Goal: Transaction & Acquisition: Purchase product/service

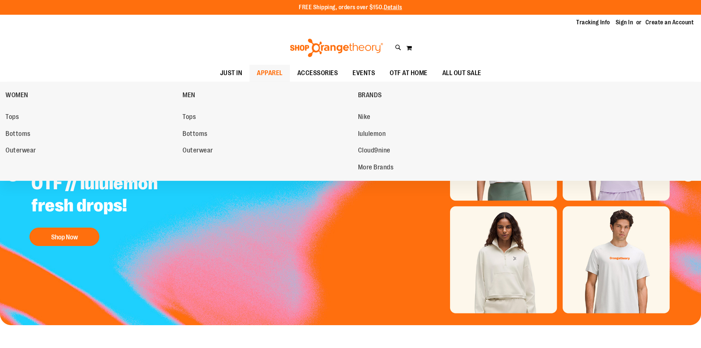
drag, startPoint x: 0, startPoint y: 0, endPoint x: 253, endPoint y: 73, distance: 263.6
click at [257, 73] on span "APPAREL" at bounding box center [270, 73] width 26 height 17
click at [196, 118] on span "Tops" at bounding box center [189, 117] width 13 height 9
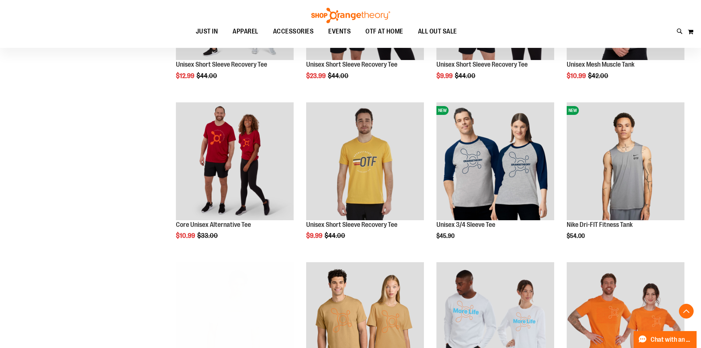
scroll to position [405, 0]
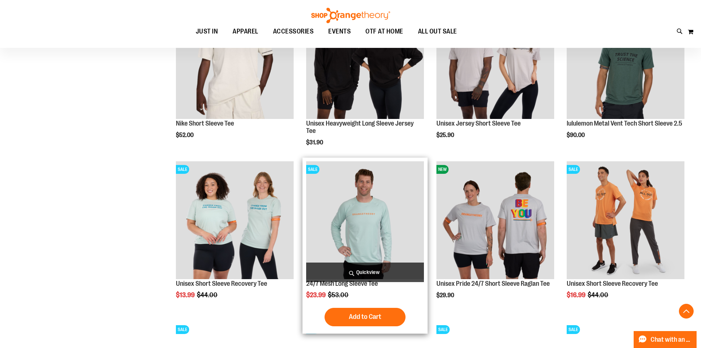
scroll to position [994, 0]
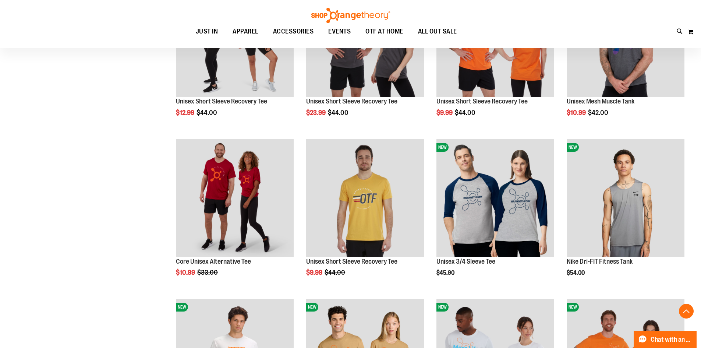
scroll to position [184, 0]
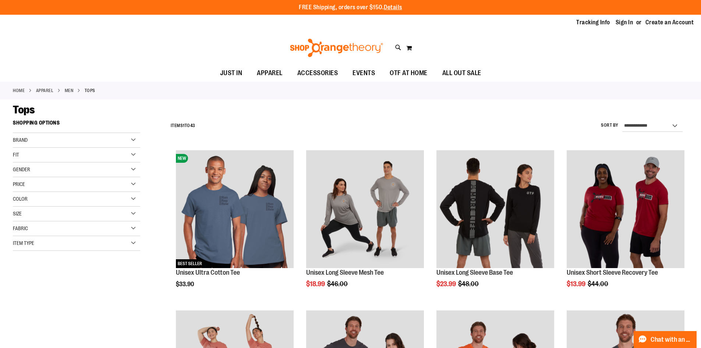
click at [116, 155] on div "Fit" at bounding box center [76, 155] width 127 height 15
click at [105, 197] on div "Color" at bounding box center [76, 199] width 127 height 15
click at [28, 217] on div "Black" at bounding box center [32, 217] width 11 height 11
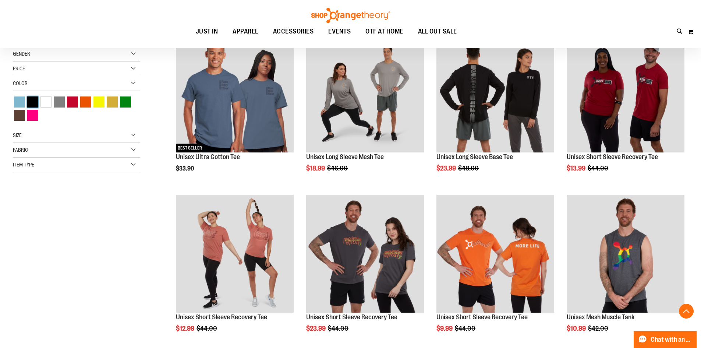
scroll to position [116, 0]
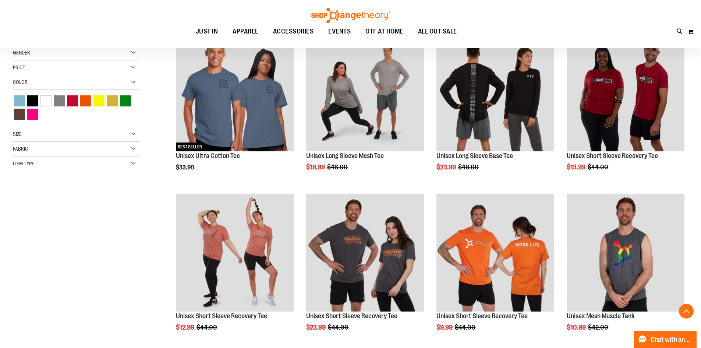
click at [45, 138] on div "Size" at bounding box center [76, 134] width 127 height 15
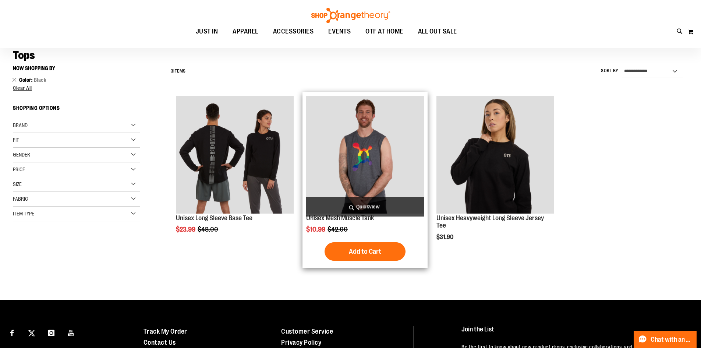
scroll to position [43, 0]
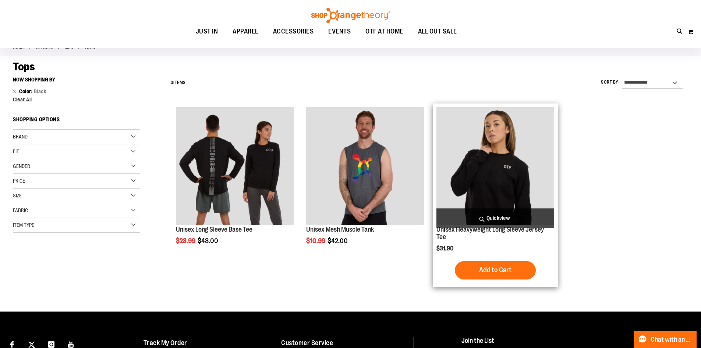
click at [458, 177] on img "product" at bounding box center [496, 166] width 118 height 118
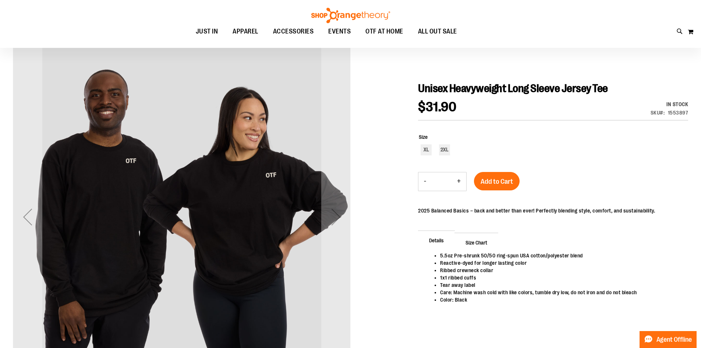
scroll to position [73, 0]
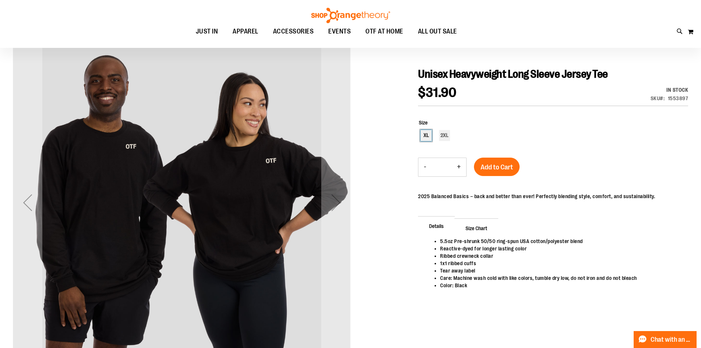
click at [426, 137] on div "XL" at bounding box center [426, 135] width 11 height 11
type input "***"
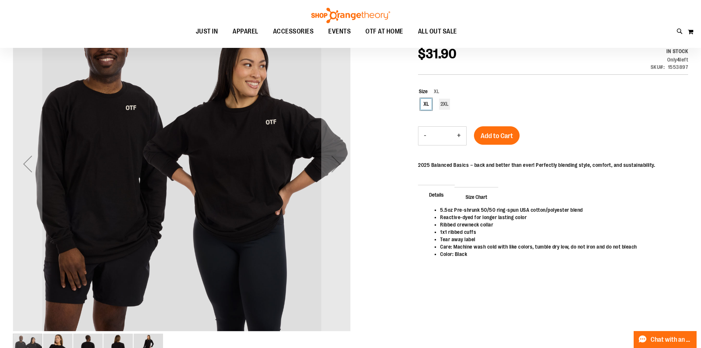
scroll to position [0, 0]
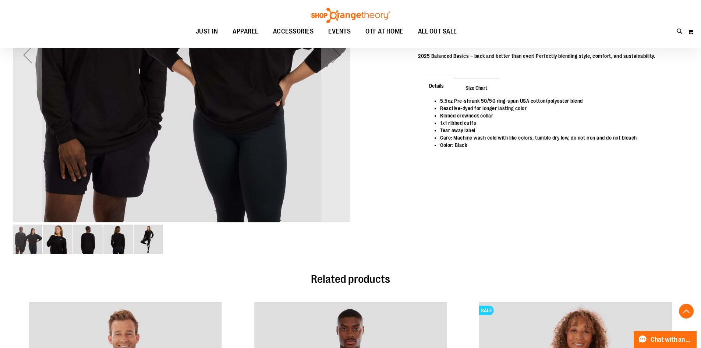
click at [89, 232] on img "image 3 of 5" at bounding box center [87, 239] width 29 height 29
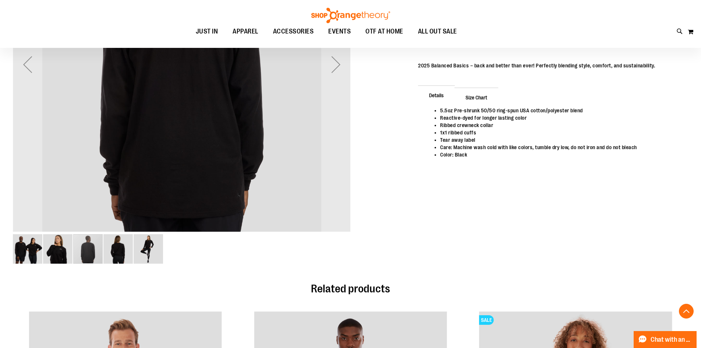
scroll to position [221, 0]
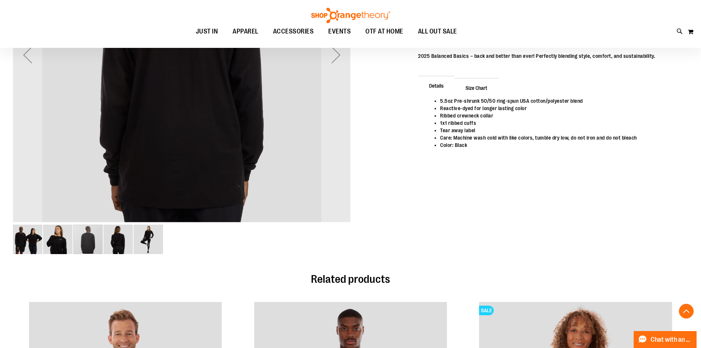
click at [111, 237] on img "image 4 of 5" at bounding box center [117, 239] width 29 height 29
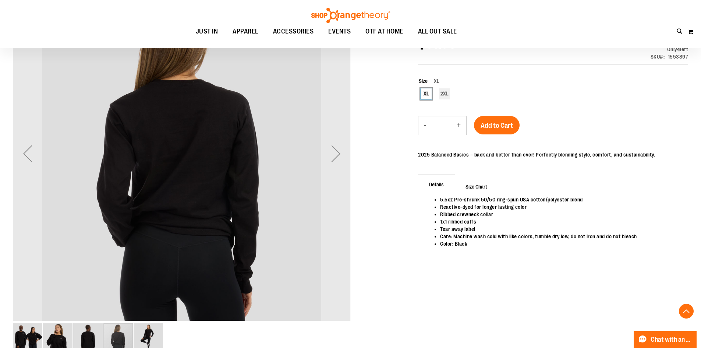
scroll to position [258, 0]
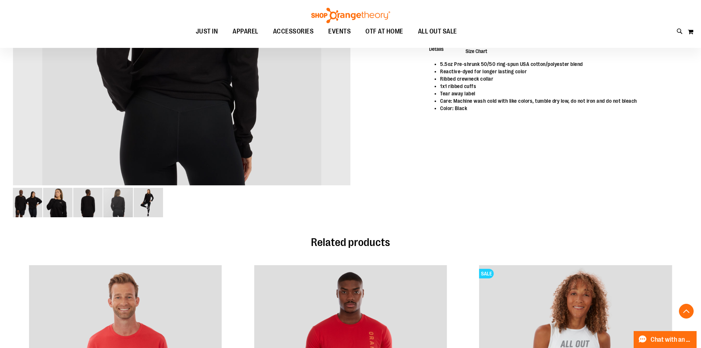
click at [143, 211] on img "image 5 of 5" at bounding box center [148, 202] width 29 height 29
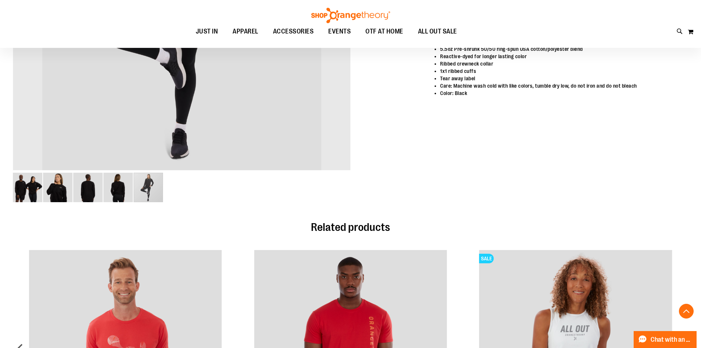
scroll to position [295, 0]
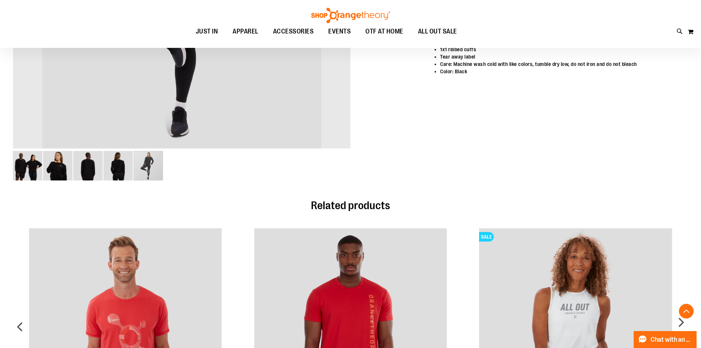
click at [60, 165] on img "image 2 of 5" at bounding box center [57, 165] width 29 height 29
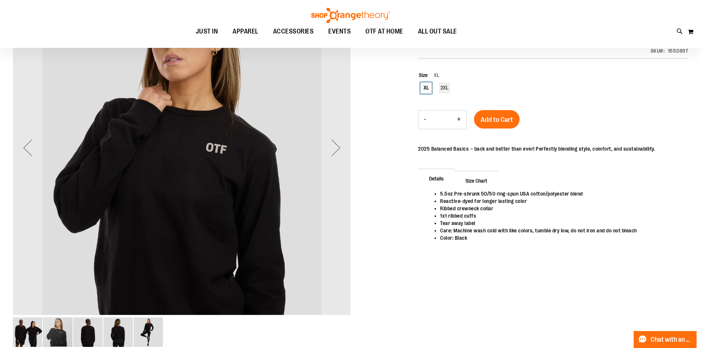
scroll to position [221, 0]
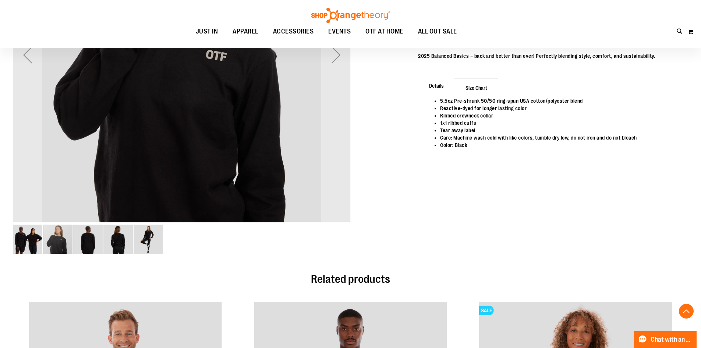
click at [94, 235] on img "image 3 of 5" at bounding box center [87, 239] width 29 height 29
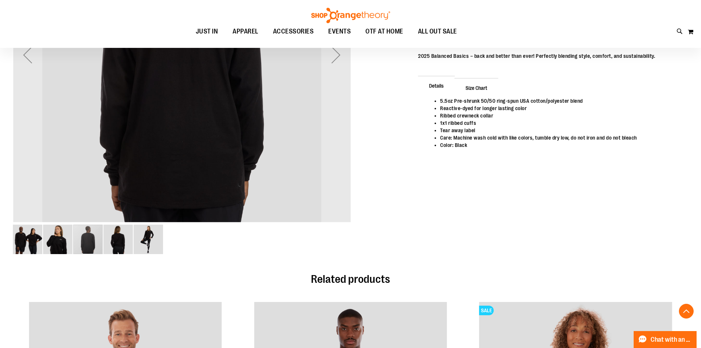
click at [110, 237] on img "image 4 of 5" at bounding box center [117, 239] width 29 height 29
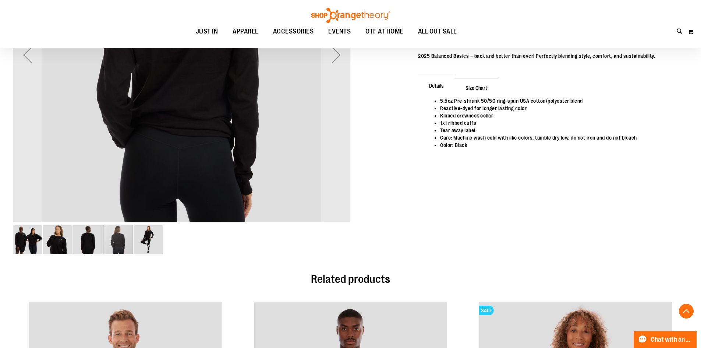
click at [93, 233] on img "image 3 of 5" at bounding box center [87, 239] width 29 height 29
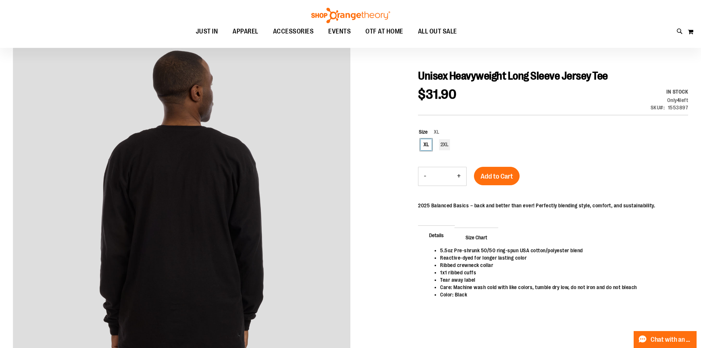
scroll to position [147, 0]
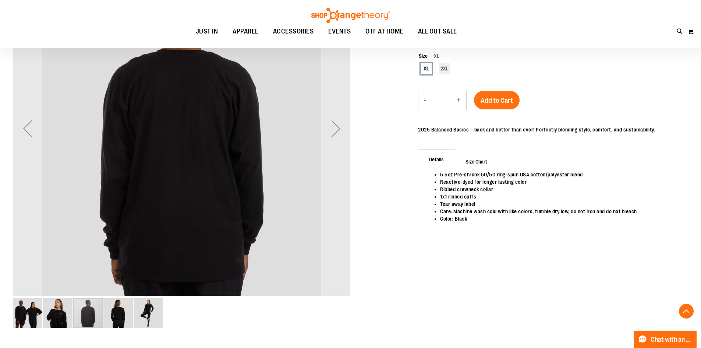
click at [25, 319] on img "image 1 of 5" at bounding box center [27, 312] width 29 height 29
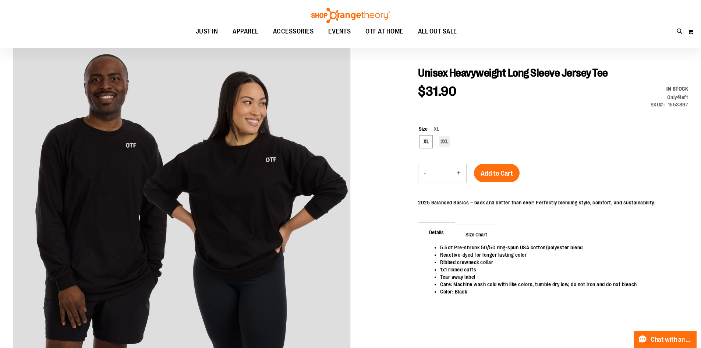
scroll to position [110, 0]
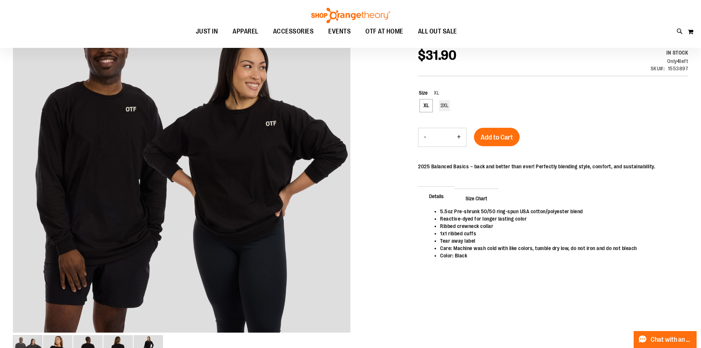
click at [505, 164] on p "2025 Balanced Basics – back and better than ever! Perfectly blending style, com…" at bounding box center [536, 166] width 237 height 7
click at [452, 219] on li "Reactive-dyed for longer lasting color​" at bounding box center [560, 218] width 241 height 7
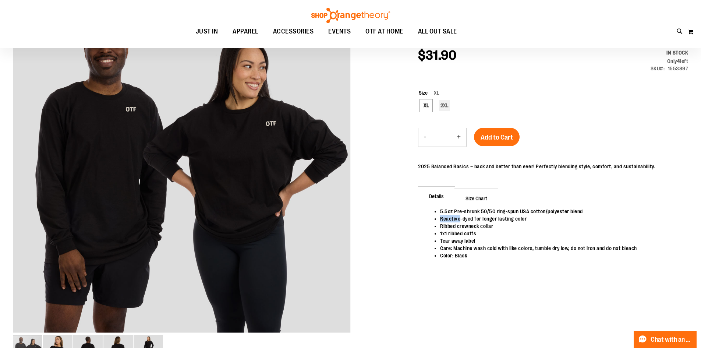
click at [452, 219] on li "Reactive-dyed for longer lasting color​" at bounding box center [560, 218] width 241 height 7
click at [451, 228] on li "Ribbed crewneck collar​" at bounding box center [560, 225] width 241 height 7
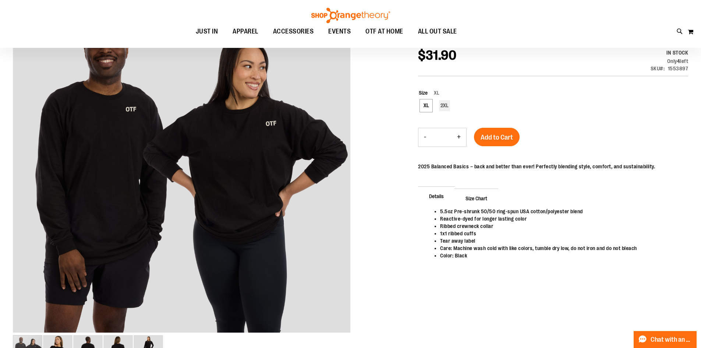
click at [448, 237] on li "Tear away label​" at bounding box center [560, 240] width 241 height 7
click at [448, 239] on li "Tear away label​" at bounding box center [560, 240] width 241 height 7
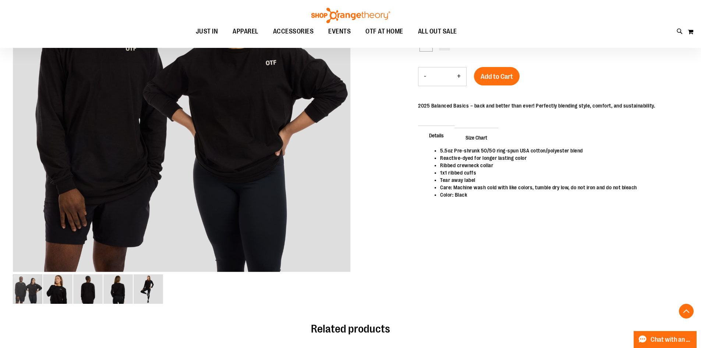
scroll to position [184, 0]
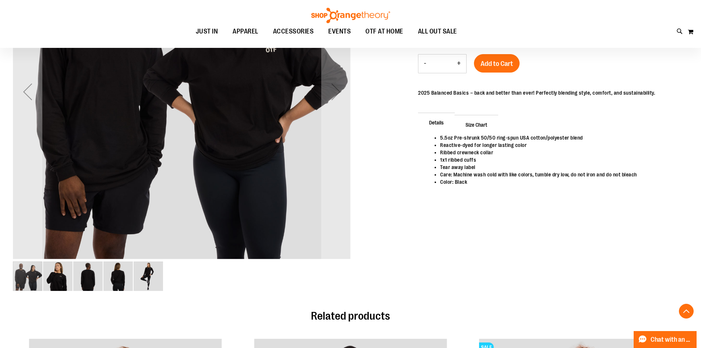
click at [96, 285] on img "image 3 of 5" at bounding box center [87, 275] width 29 height 29
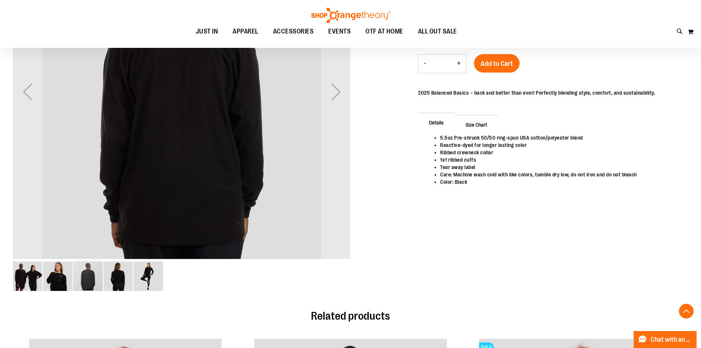
click at [141, 278] on img "image 5 of 5" at bounding box center [148, 275] width 29 height 29
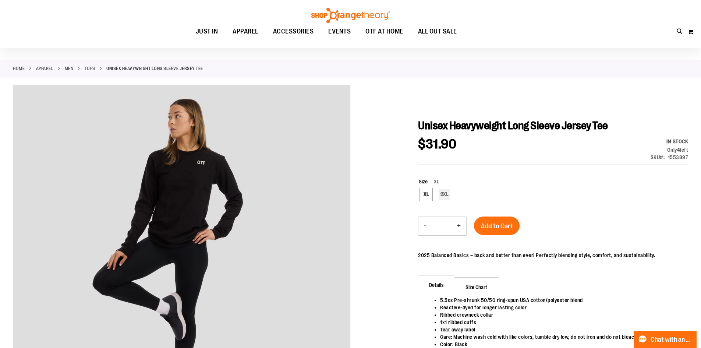
scroll to position [0, 0]
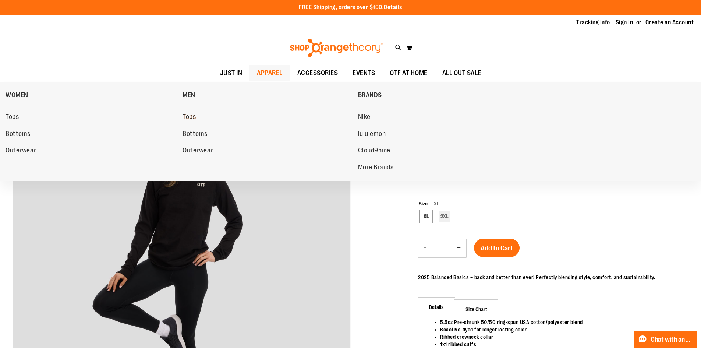
click at [185, 117] on span "Tops" at bounding box center [189, 117] width 13 height 9
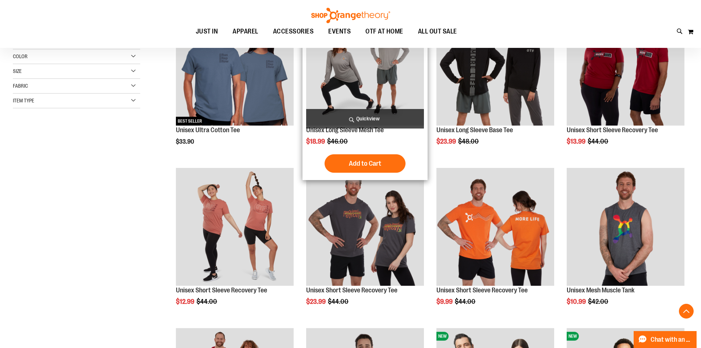
scroll to position [184, 0]
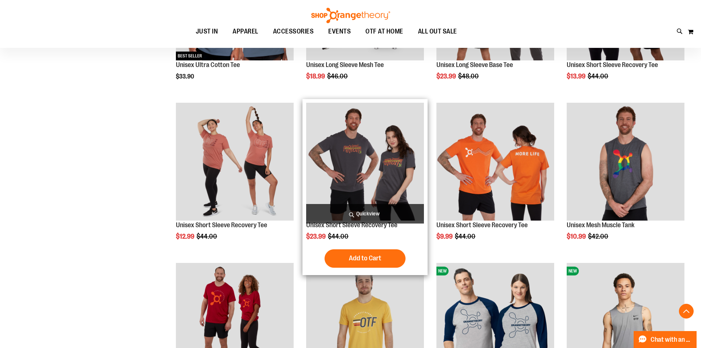
scroll to position [368, 0]
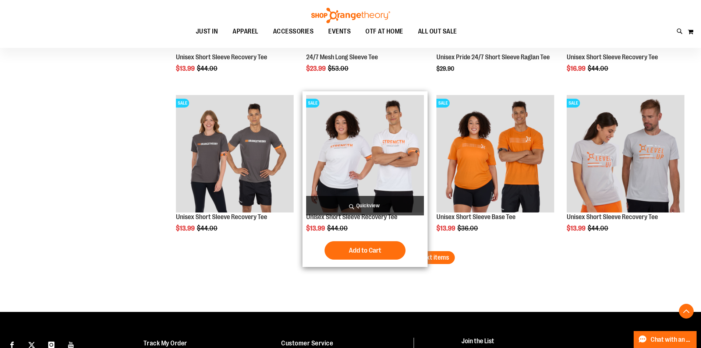
scroll to position [1444, 0]
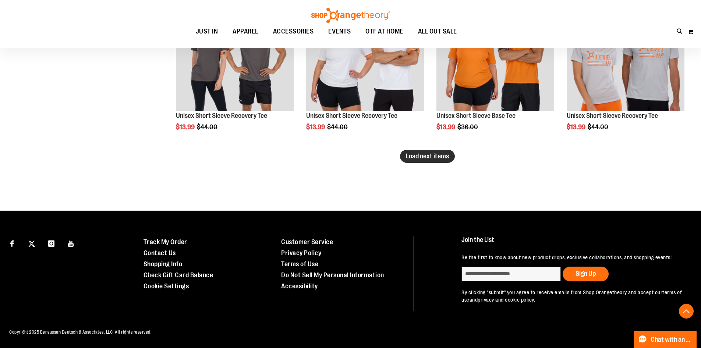
click at [440, 154] on button "Load next items" at bounding box center [427, 156] width 55 height 13
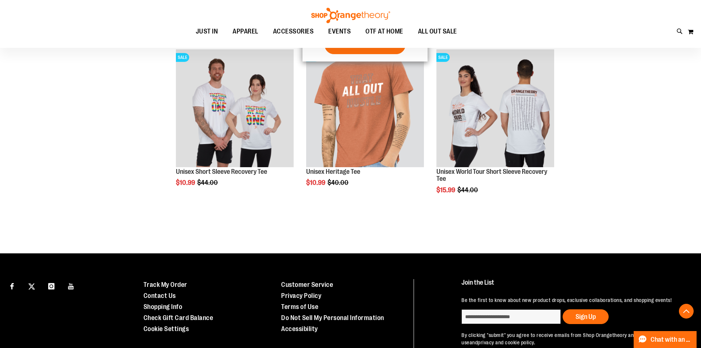
scroll to position [1702, 0]
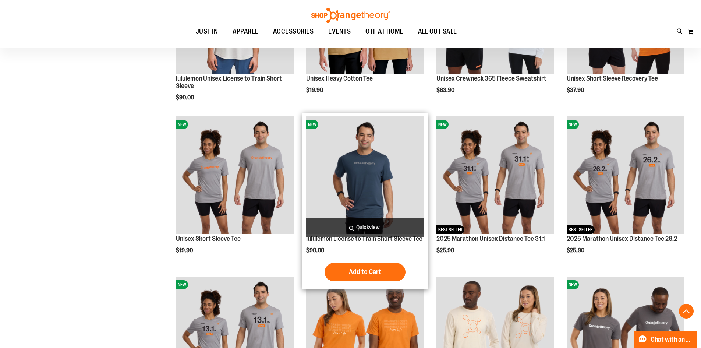
scroll to position [671, 0]
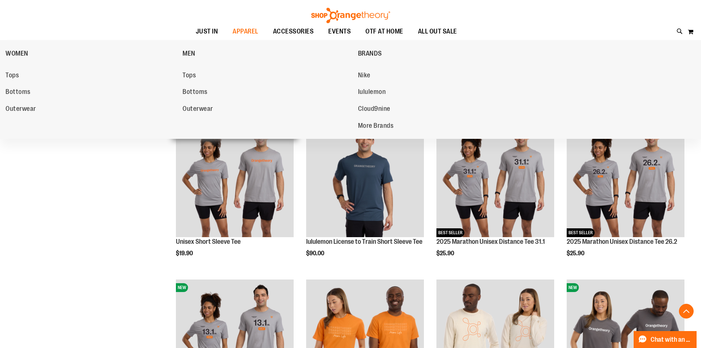
click at [195, 95] on span "Bottoms" at bounding box center [195, 92] width 25 height 9
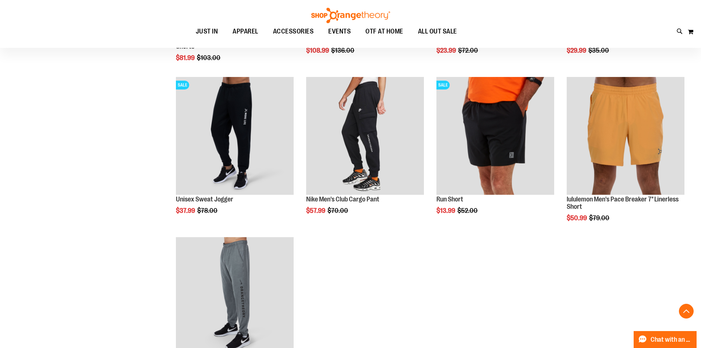
scroll to position [221, 0]
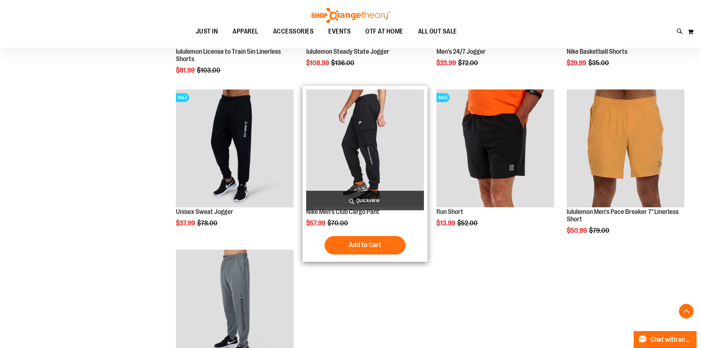
click at [346, 170] on img "product" at bounding box center [365, 148] width 118 height 118
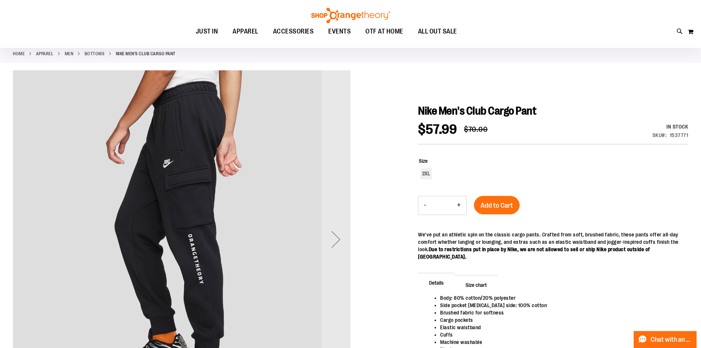
scroll to position [110, 0]
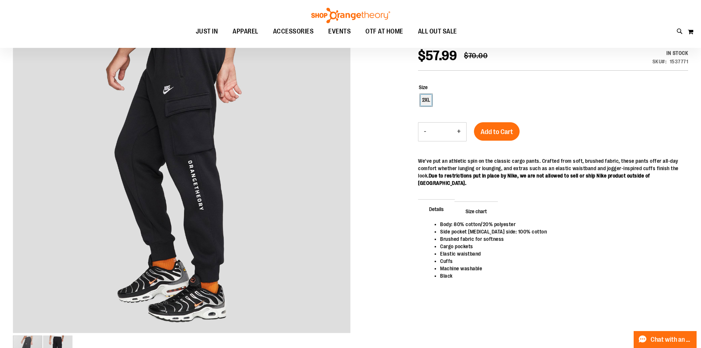
click at [423, 100] on div "2XL" at bounding box center [426, 100] width 11 height 11
type input "***"
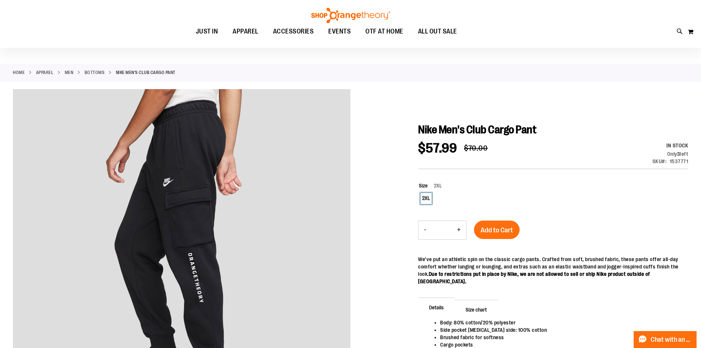
scroll to position [0, 0]
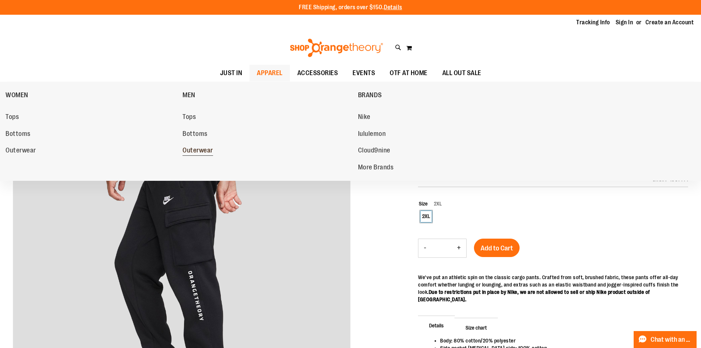
click at [198, 149] on span "Outerwear" at bounding box center [198, 151] width 31 height 9
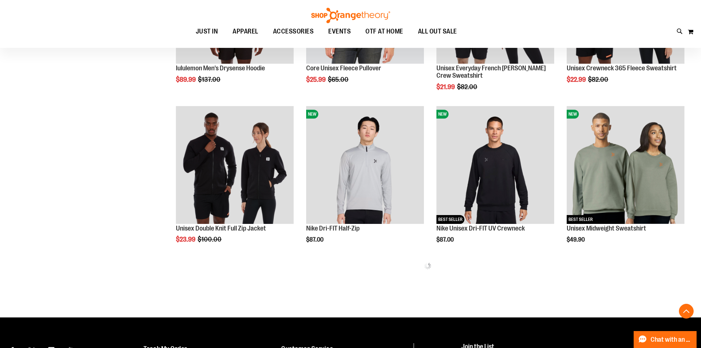
scroll to position [368, 0]
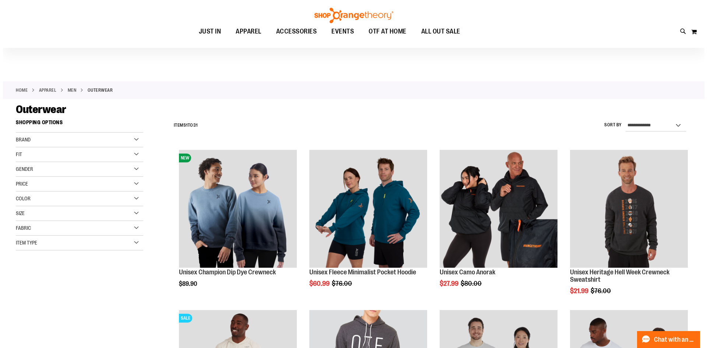
scroll to position [257, 0]
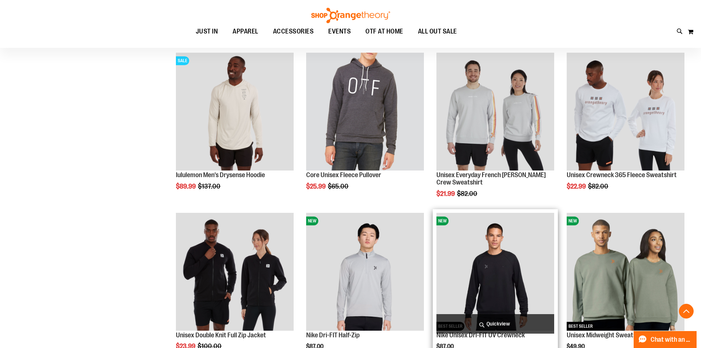
click at [479, 257] on img "product" at bounding box center [496, 272] width 118 height 118
click at [490, 323] on span "Quickview" at bounding box center [496, 324] width 118 height 20
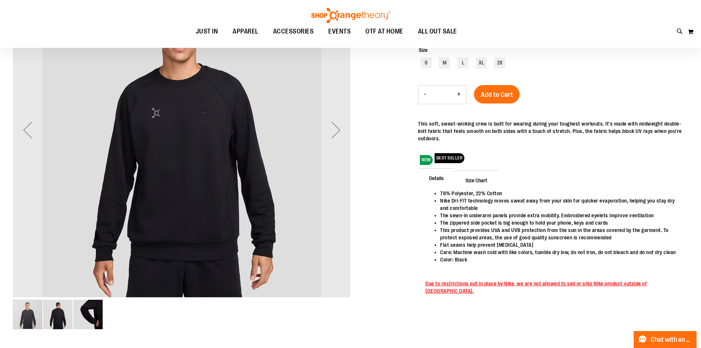
scroll to position [110, 0]
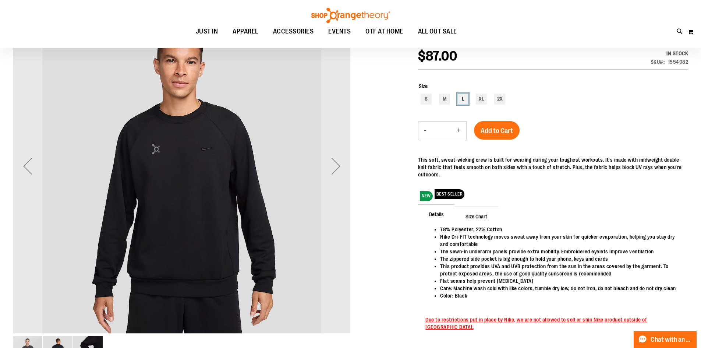
click at [466, 102] on div "L" at bounding box center [463, 99] width 11 height 11
type input "***"
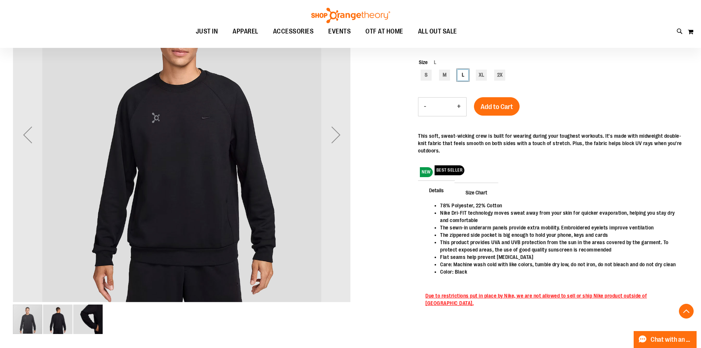
scroll to position [183, 0]
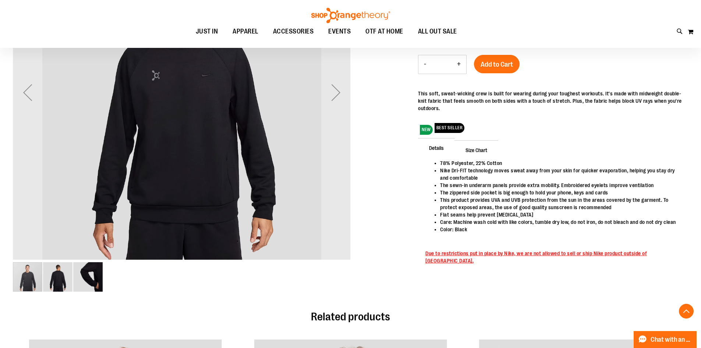
click at [55, 280] on img "image 2 of 3" at bounding box center [57, 276] width 29 height 29
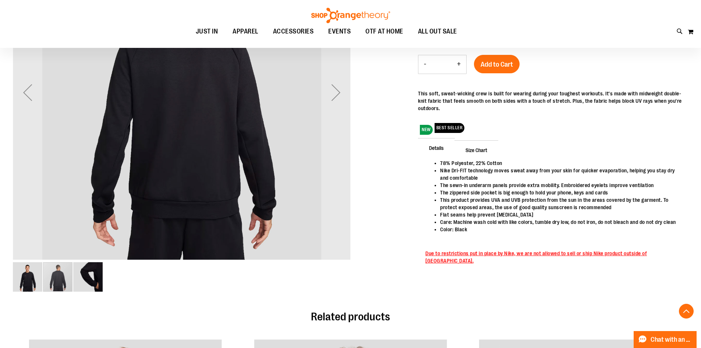
click at [95, 285] on img "image 3 of 3" at bounding box center [87, 276] width 29 height 29
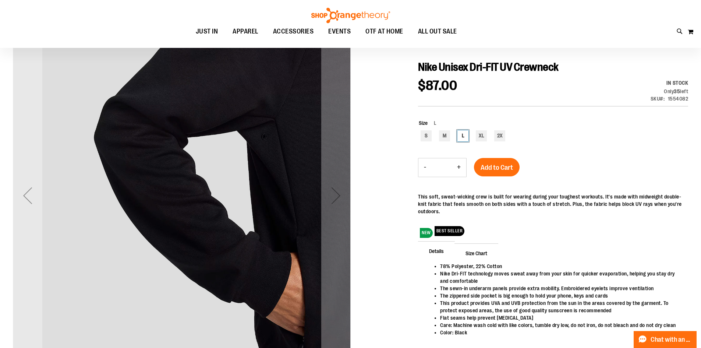
scroll to position [147, 0]
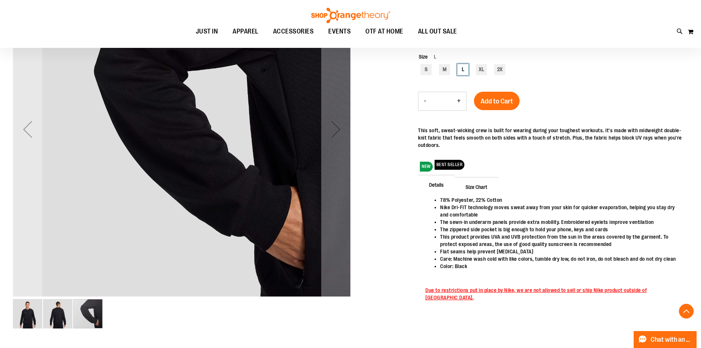
click at [29, 314] on img "image 1 of 3" at bounding box center [27, 313] width 29 height 29
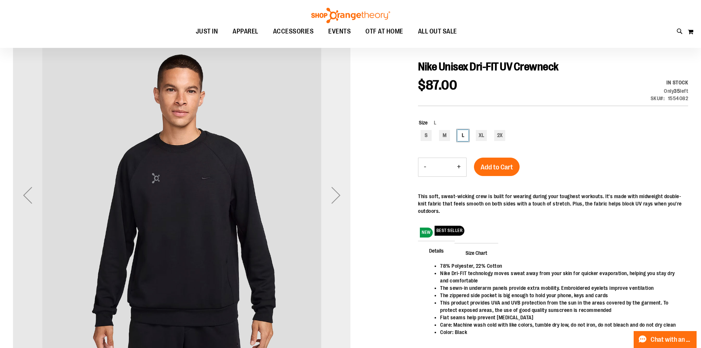
scroll to position [73, 0]
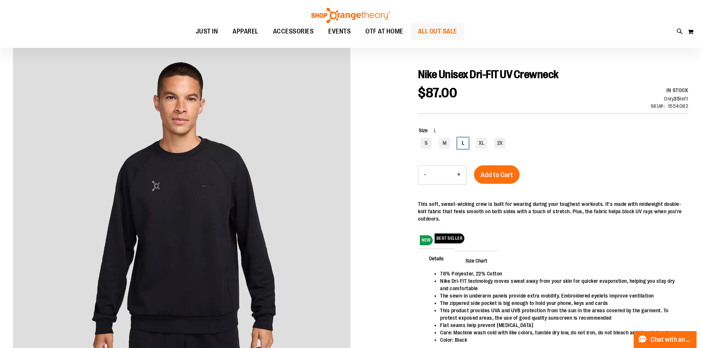
click at [457, 34] on span "ALL OUT SALE" at bounding box center [437, 31] width 39 height 17
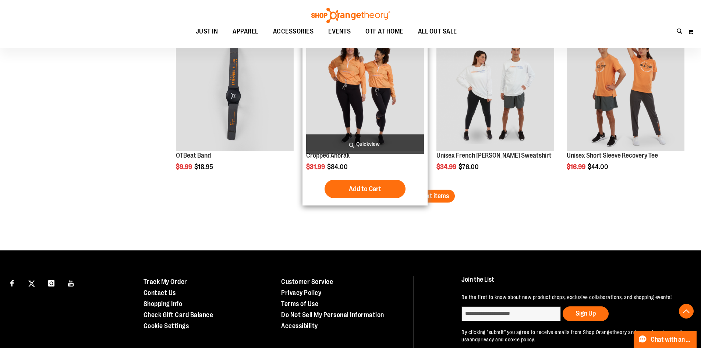
scroll to position [1399, 0]
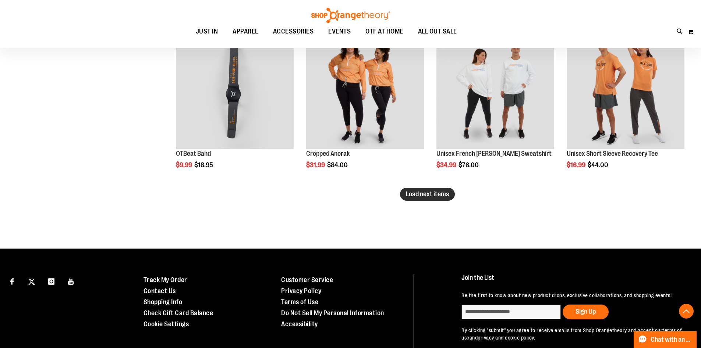
click at [422, 192] on span "Load next items" at bounding box center [427, 193] width 43 height 7
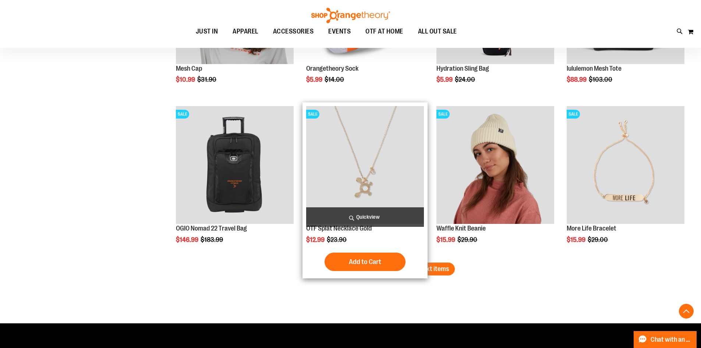
scroll to position [1914, 0]
